Goal: Use online tool/utility: Utilize a website feature to perform a specific function

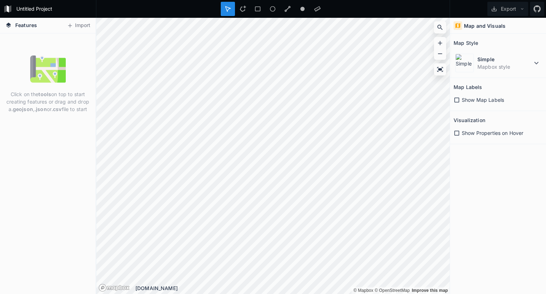
click at [461, 95] on div "Show Map Labels" at bounding box center [498, 99] width 89 height 15
click at [462, 98] on span "Show Map Labels" at bounding box center [483, 99] width 42 height 7
click at [106, 287] on link "Mapbox logo" at bounding box center [102, 287] width 8 height 8
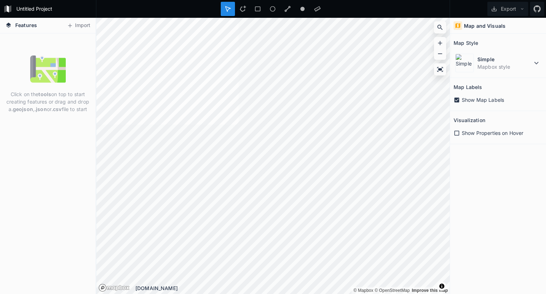
click at [455, 130] on icon at bounding box center [456, 132] width 5 height 5
click at [456, 130] on icon at bounding box center [456, 132] width 5 height 5
click at [455, 100] on icon at bounding box center [456, 99] width 5 height 5
click at [243, 6] on icon at bounding box center [243, 9] width 6 height 6
click at [255, 14] on div at bounding box center [258, 9] width 14 height 14
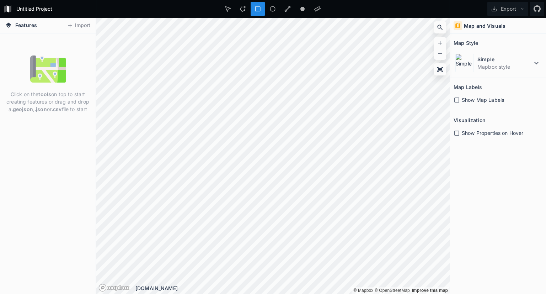
click at [39, 109] on strong ".json" at bounding box center [40, 109] width 12 height 6
click at [50, 93] on strong "tools" at bounding box center [44, 94] width 13 height 6
click at [278, 7] on div at bounding box center [273, 9] width 14 height 14
click at [287, 11] on icon at bounding box center [287, 9] width 6 height 6
click at [286, 13] on div at bounding box center [288, 9] width 14 height 14
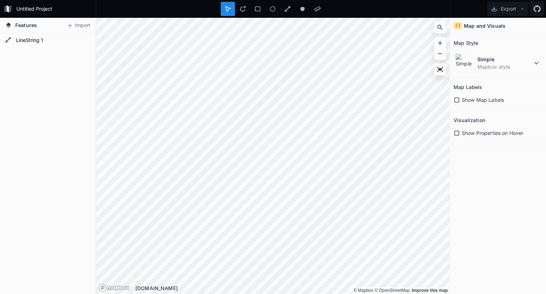
click at [457, 98] on icon at bounding box center [457, 100] width 6 height 6
click at [455, 100] on icon at bounding box center [456, 99] width 5 height 5
